Goal: Browse casually: Explore the website without a specific task or goal

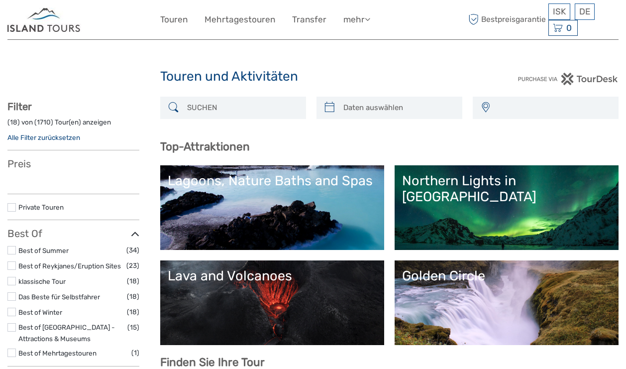
select select
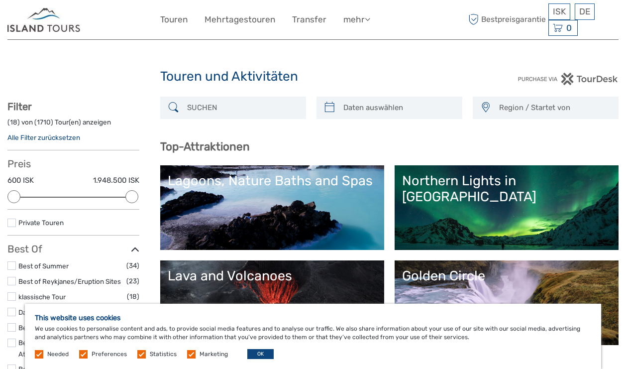
click at [261, 357] on button "OK" at bounding box center [260, 354] width 26 height 10
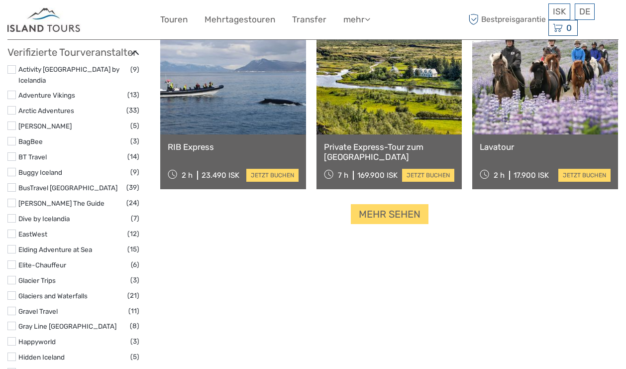
scroll to position [1231, 0]
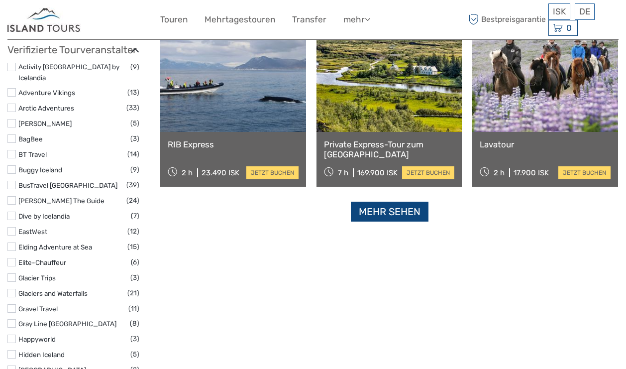
click at [406, 216] on link "Mehr sehen" at bounding box center [390, 211] width 78 height 20
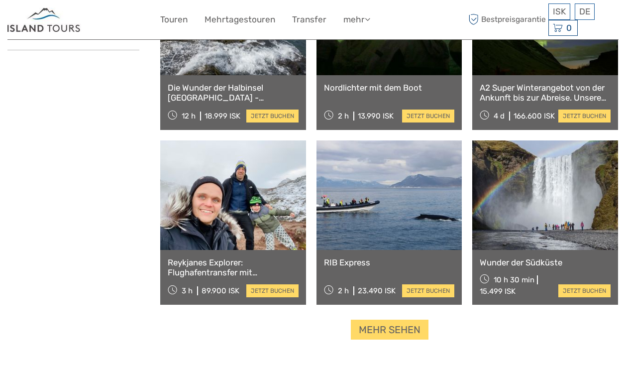
scroll to position [1923, 0]
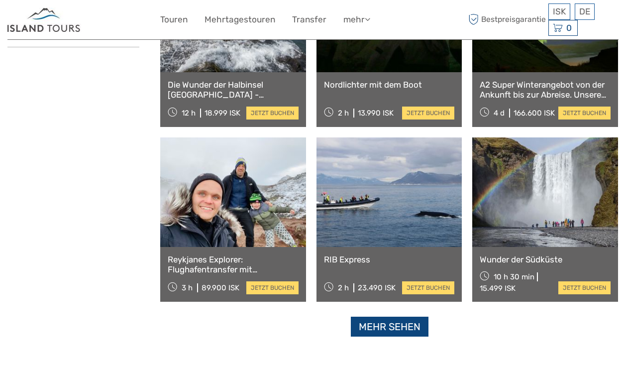
click at [392, 330] on link "Mehr sehen" at bounding box center [390, 326] width 78 height 20
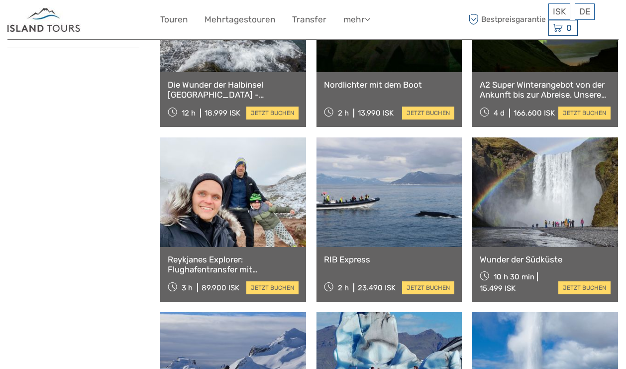
scroll to position [1231, 0]
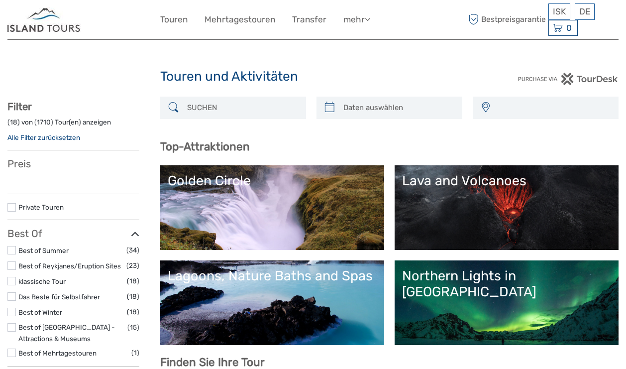
select select
